Goal: Check status: Check status

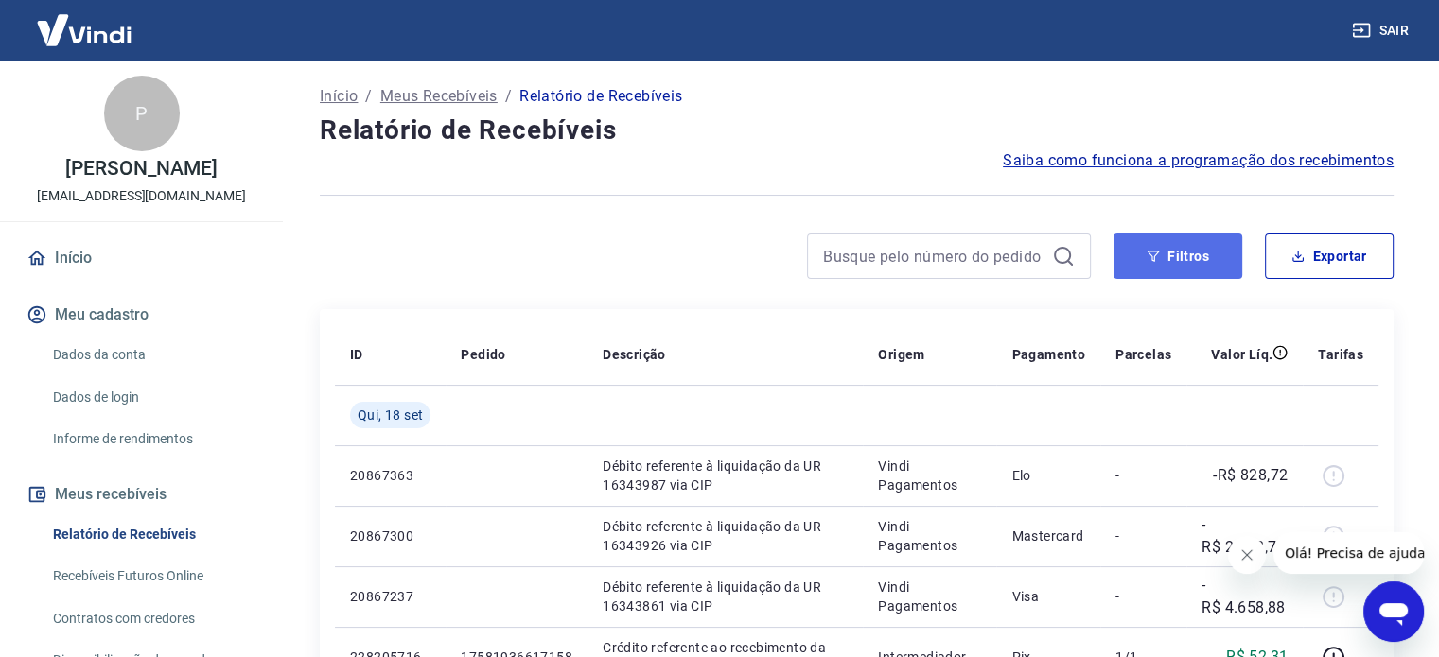
click at [1186, 257] on button "Filtros" at bounding box center [1177, 256] width 129 height 45
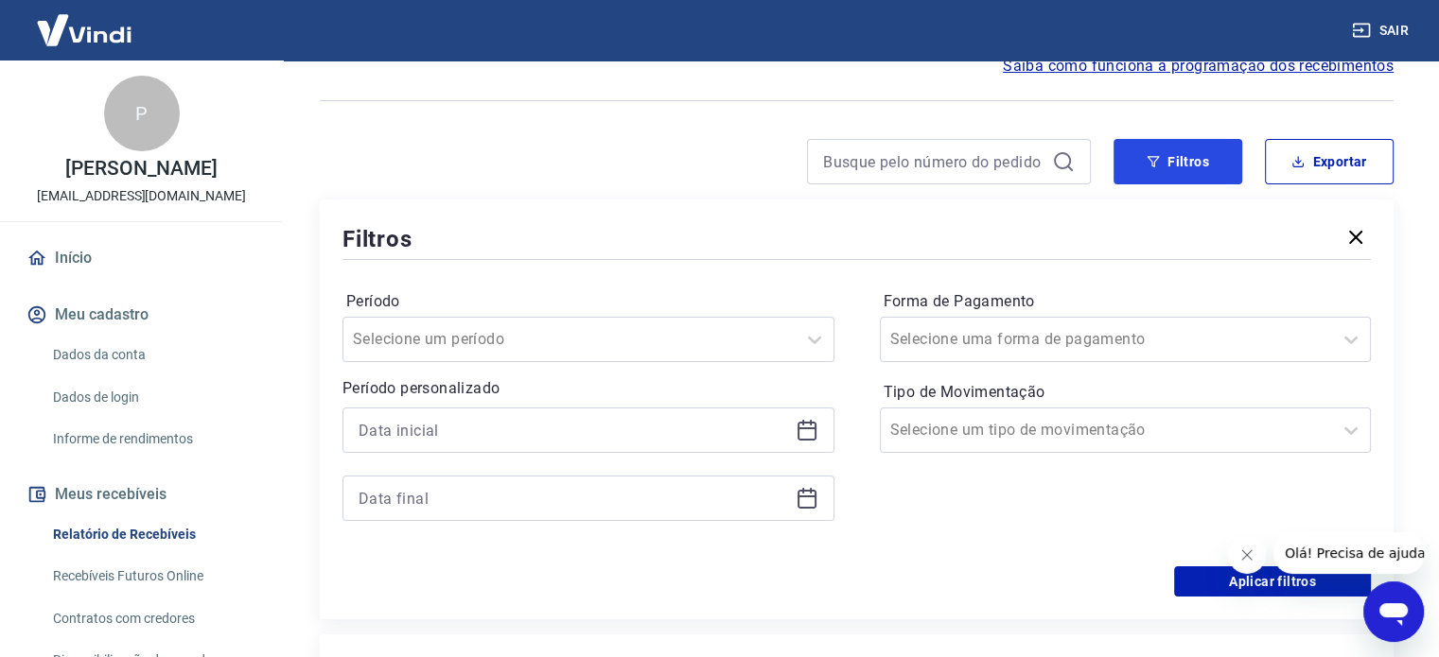
scroll to position [284, 0]
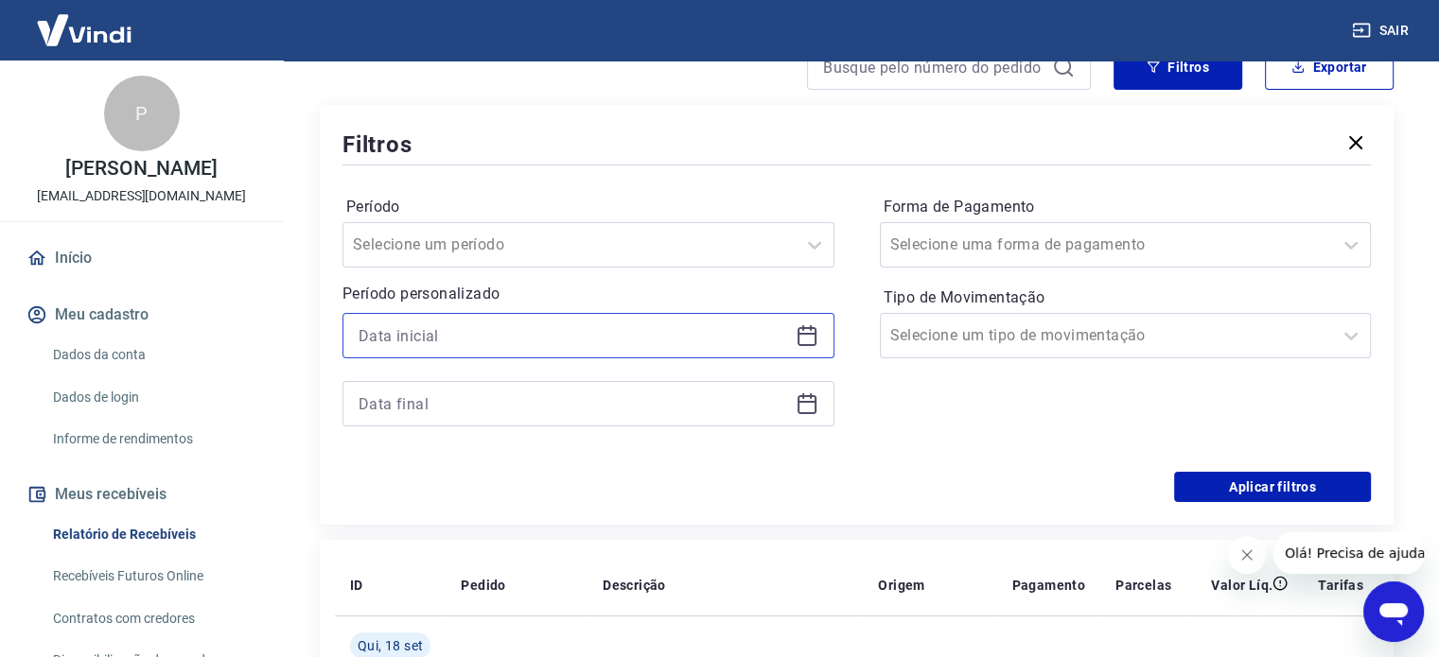
click at [628, 348] on input at bounding box center [573, 336] width 429 height 28
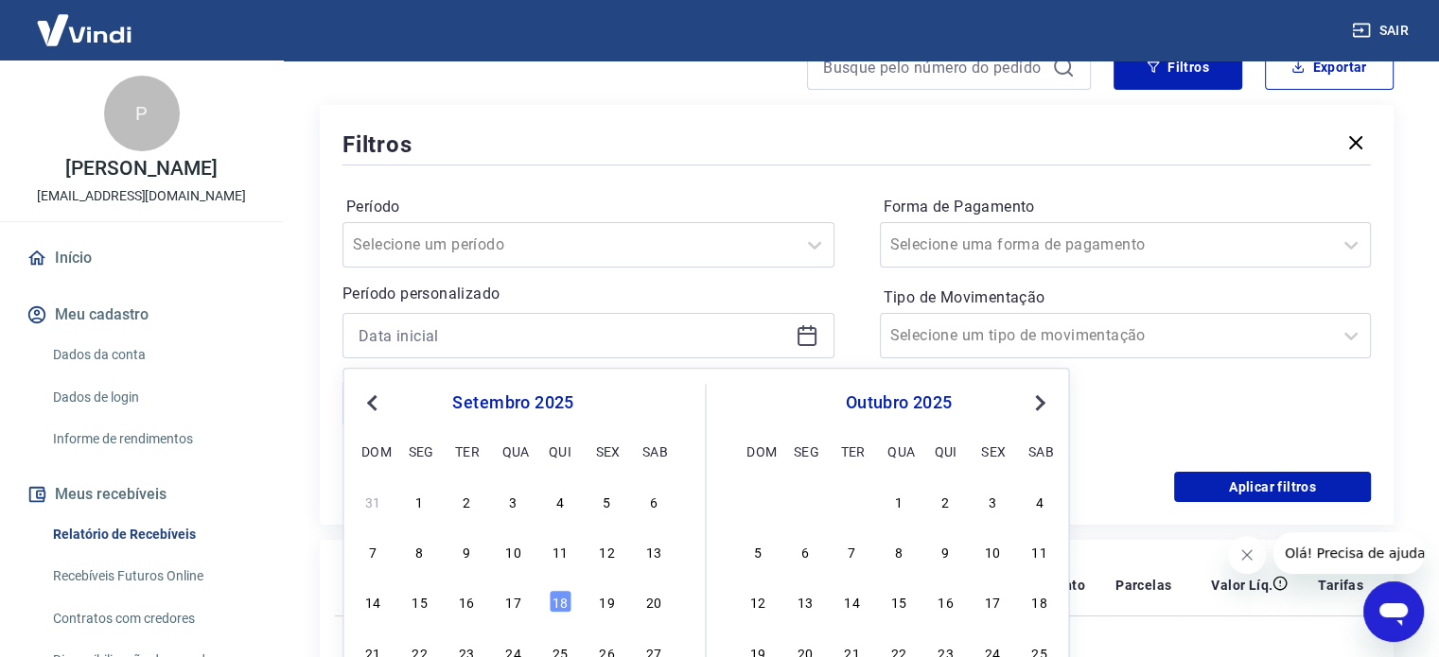
click at [450, 609] on div "14 15 16 17 18 19 20" at bounding box center [513, 601] width 308 height 27
click at [462, 608] on div "16" at bounding box center [466, 602] width 23 height 23
type input "[DATE]"
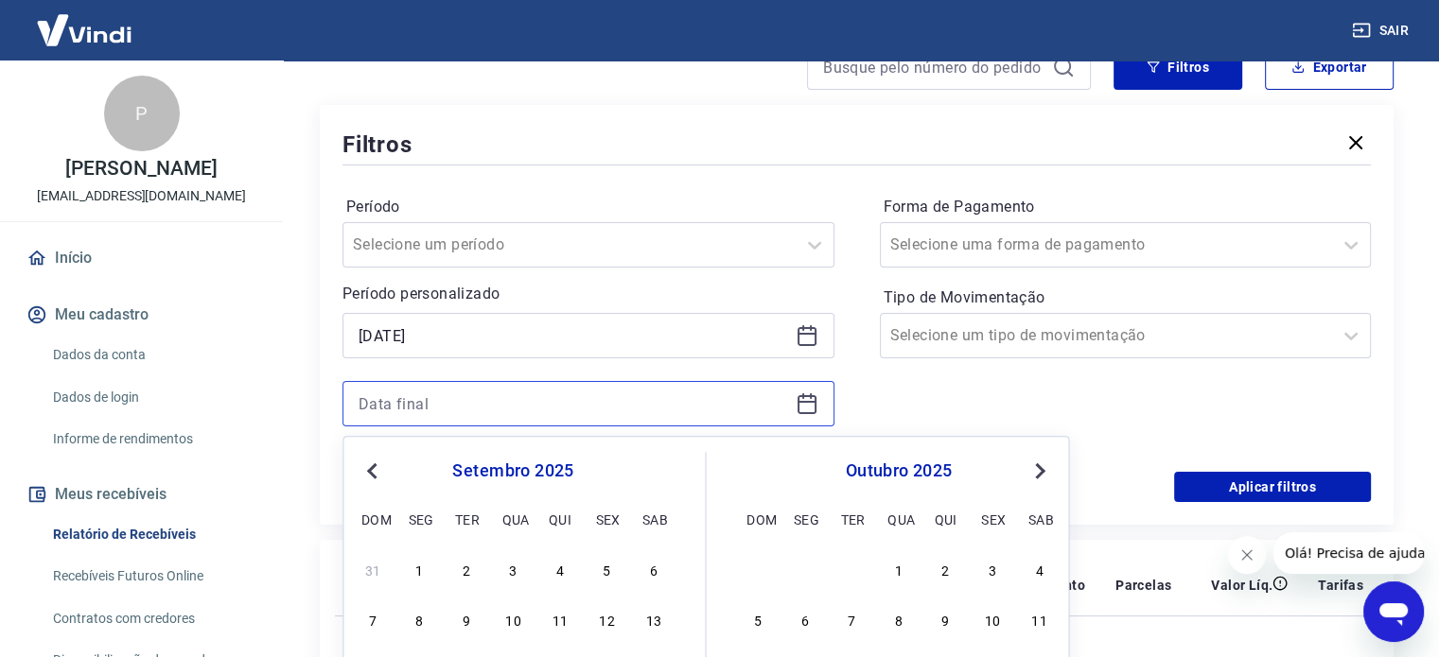
click at [488, 410] on input at bounding box center [573, 404] width 429 height 28
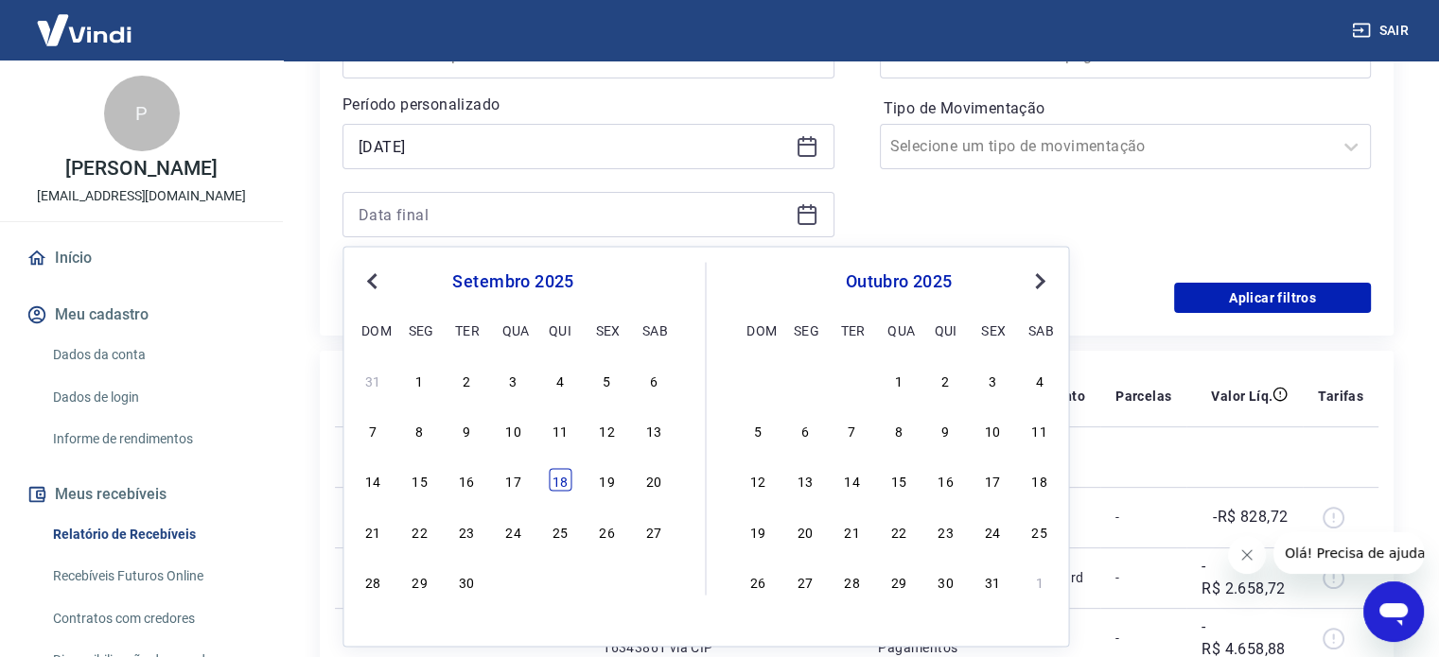
click at [558, 483] on div "18" at bounding box center [560, 480] width 23 height 23
type input "[DATE]"
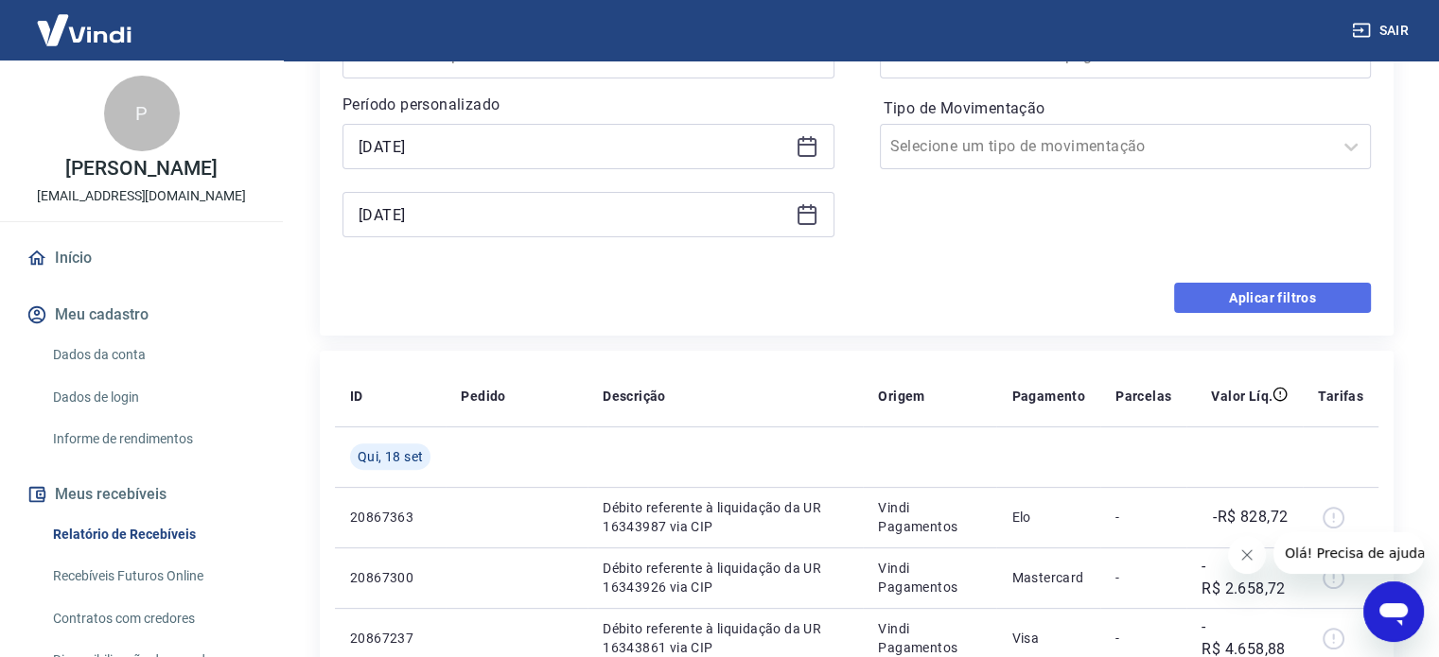
click at [1261, 306] on button "Aplicar filtros" at bounding box center [1272, 298] width 197 height 30
